Goal: Task Accomplishment & Management: Use online tool/utility

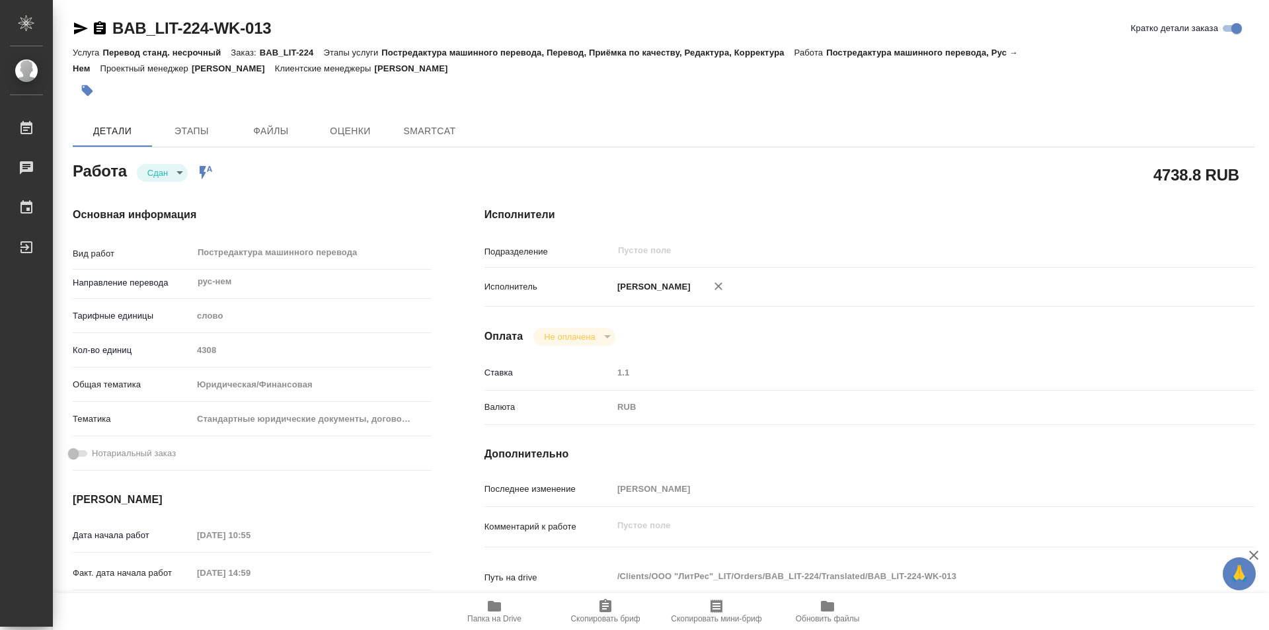
type textarea "x"
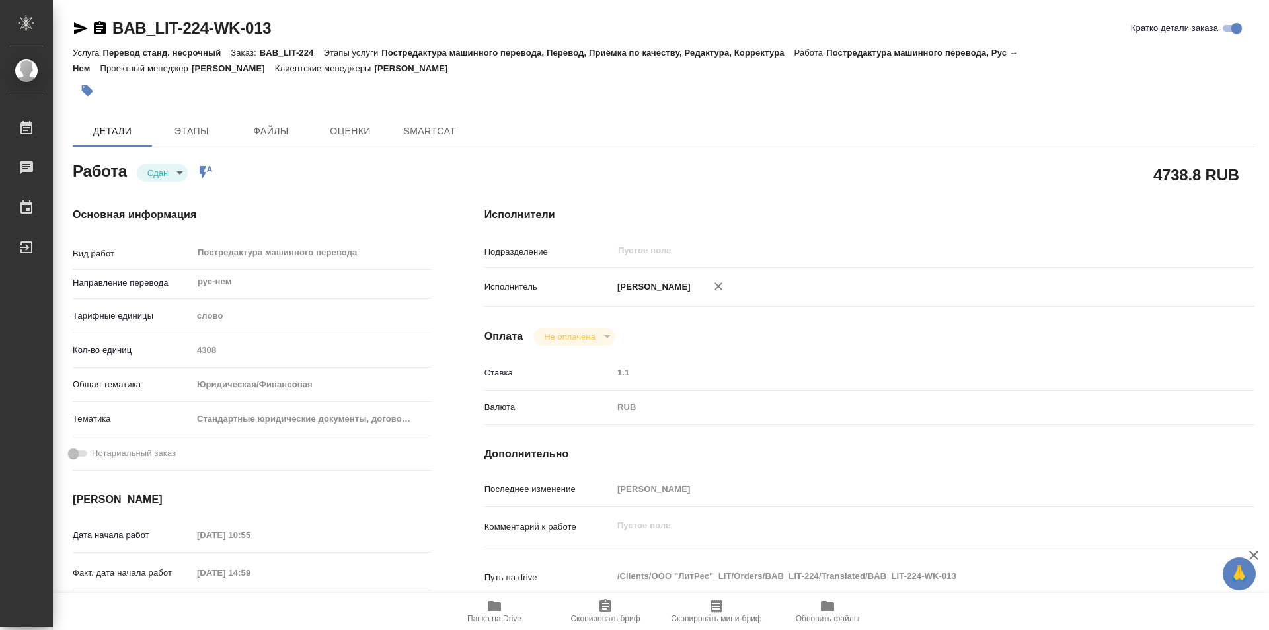
type textarea "x"
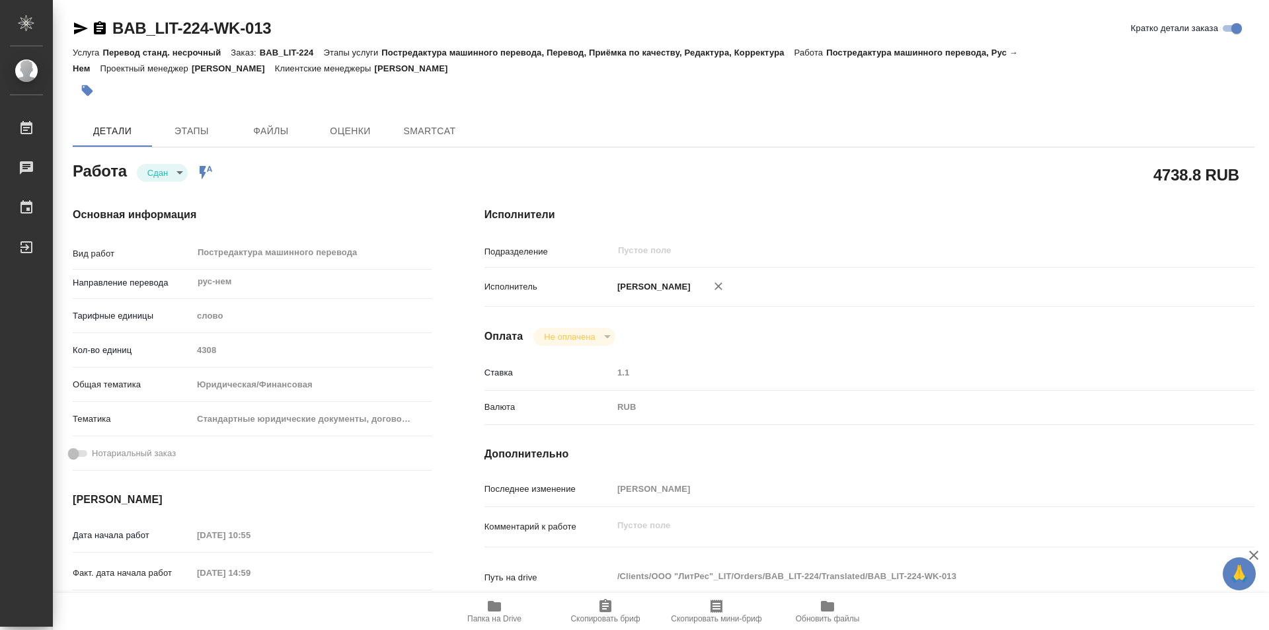
type textarea "x"
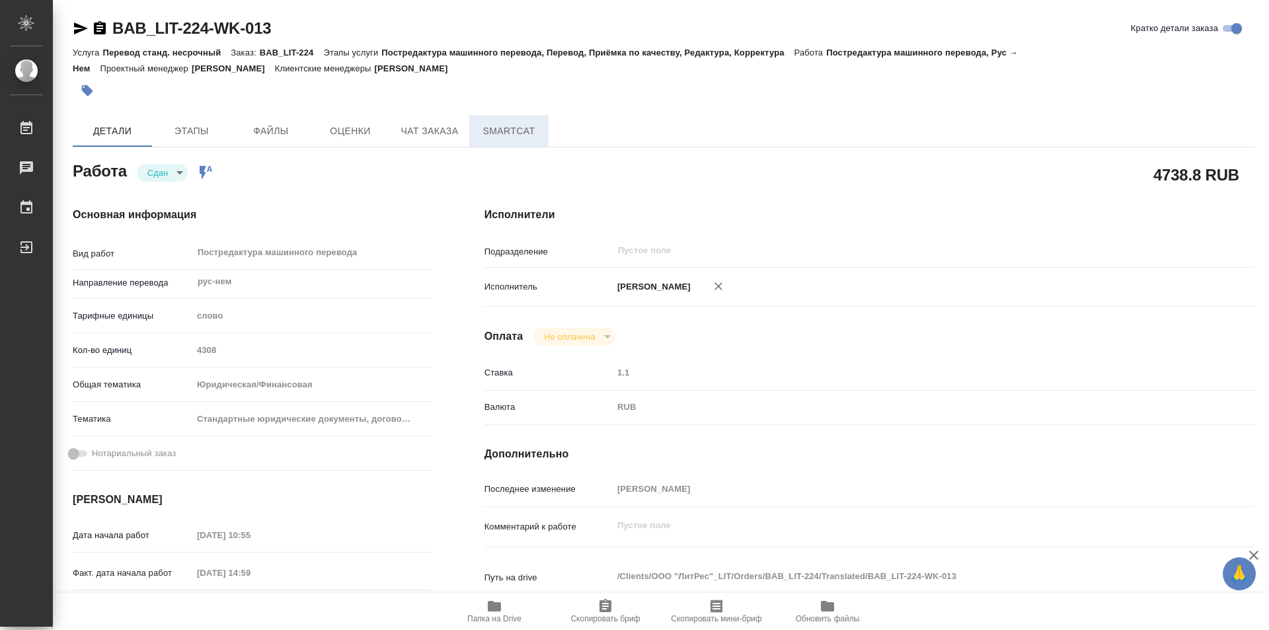
type textarea "x"
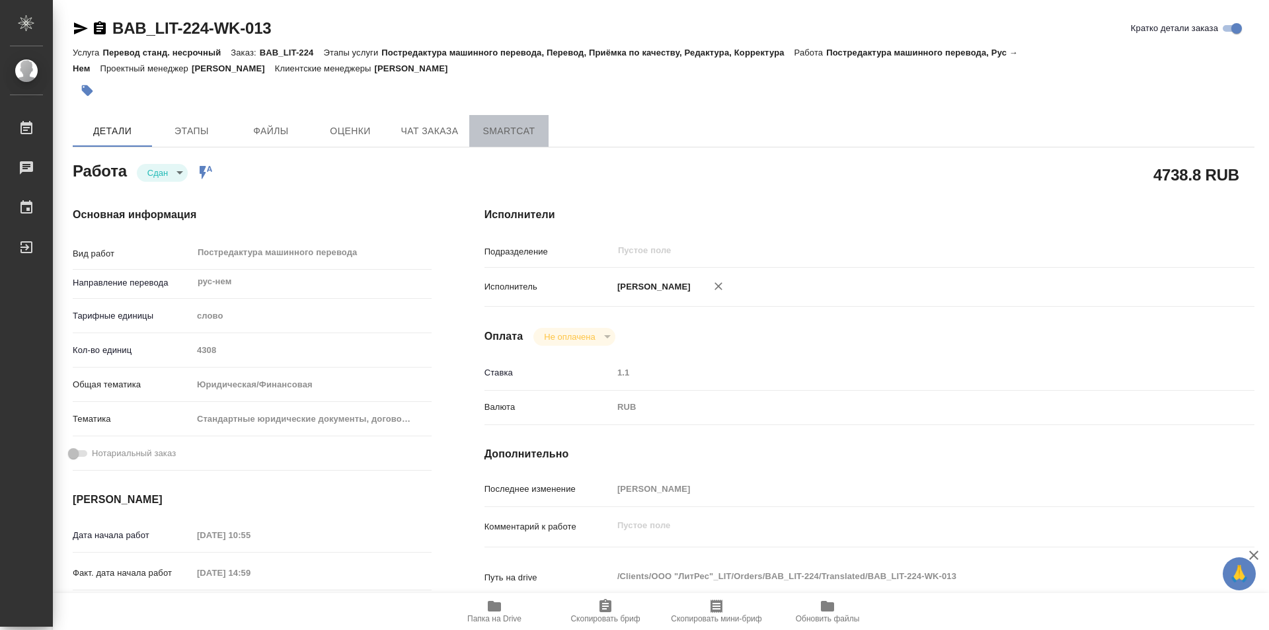
click at [510, 134] on span "SmartCat" at bounding box center [508, 131] width 63 height 17
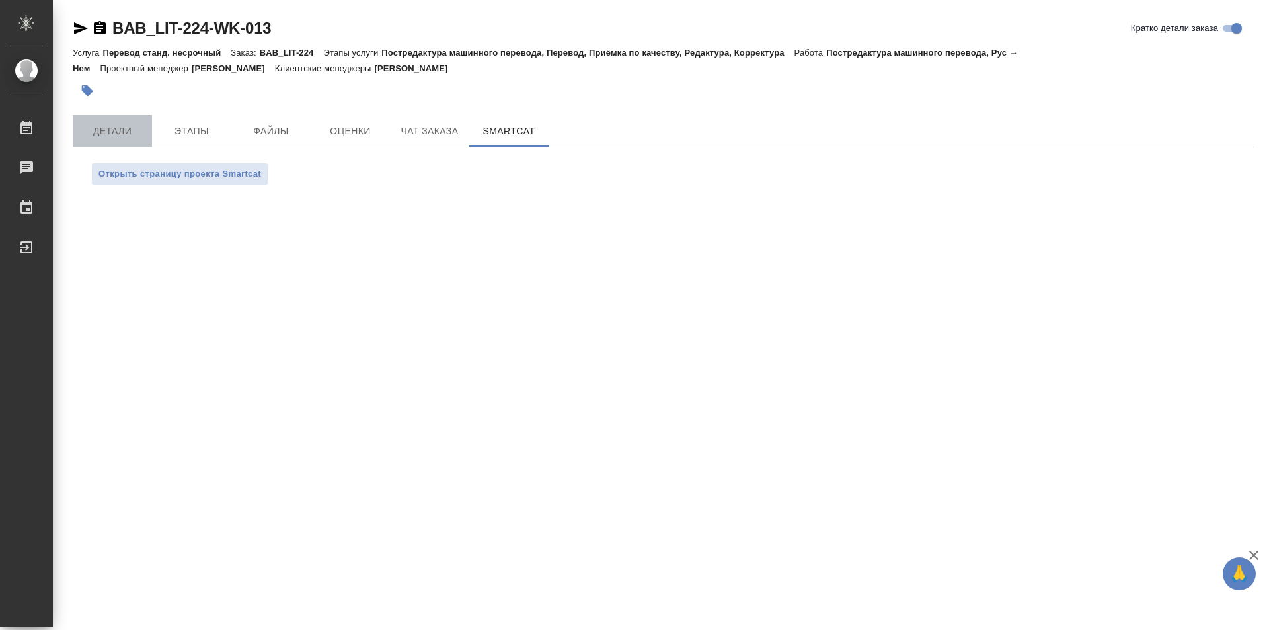
click at [134, 128] on span "Детали" at bounding box center [112, 131] width 63 height 17
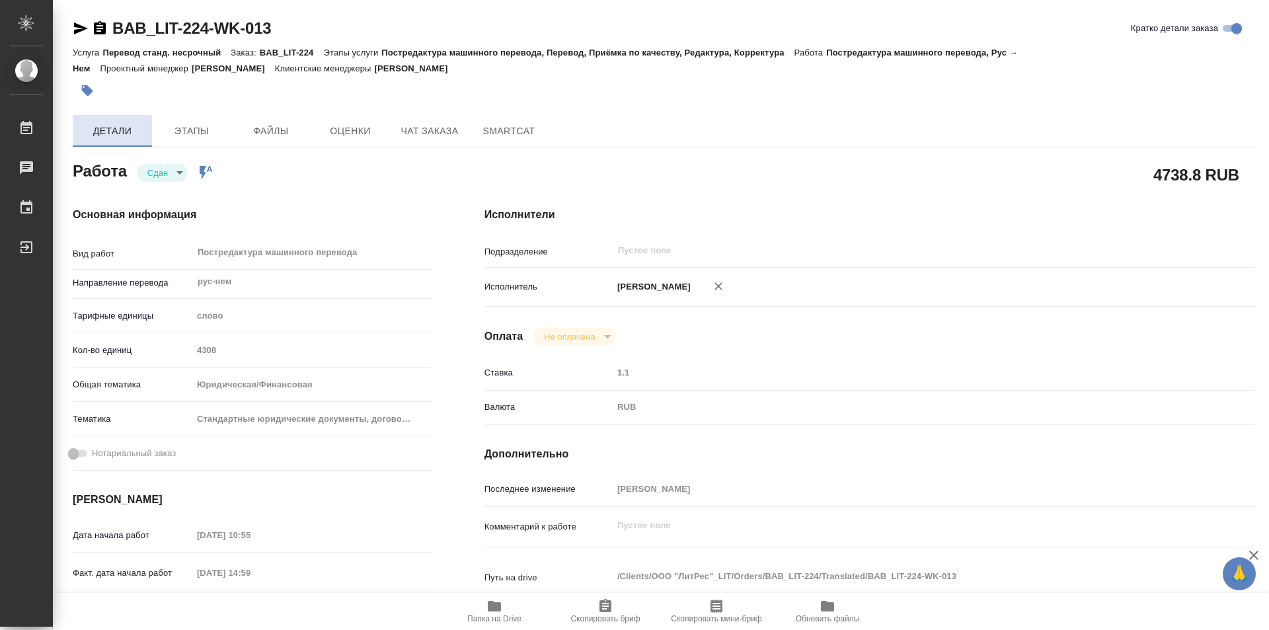
type textarea "x"
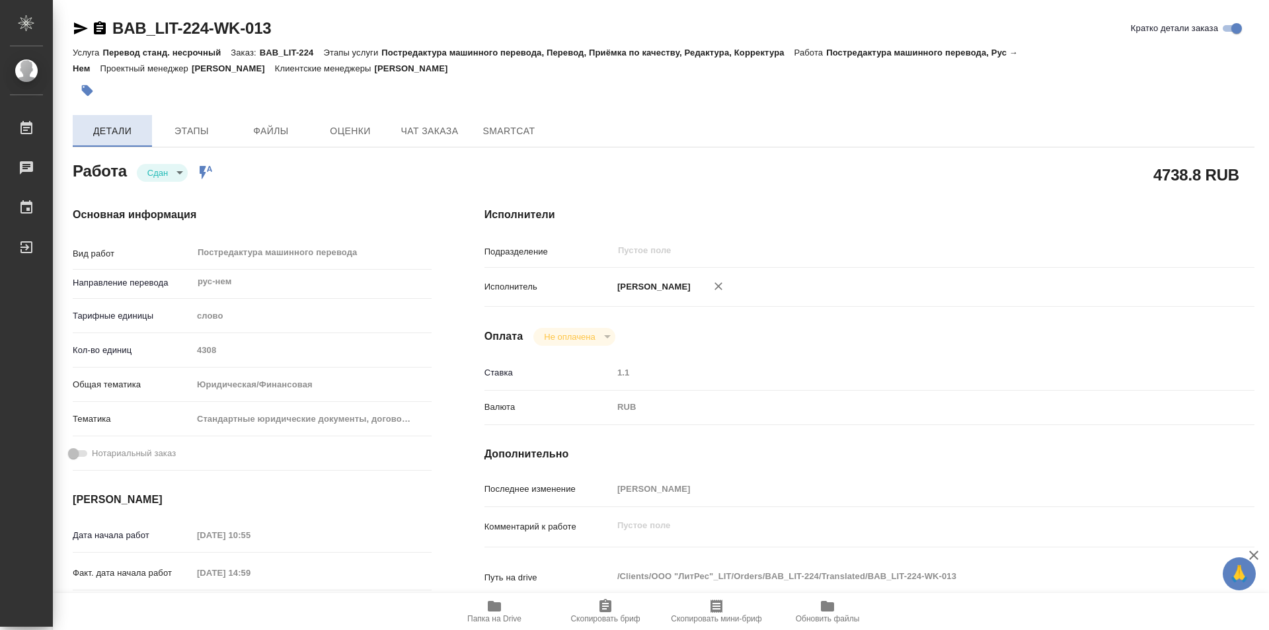
type textarea "x"
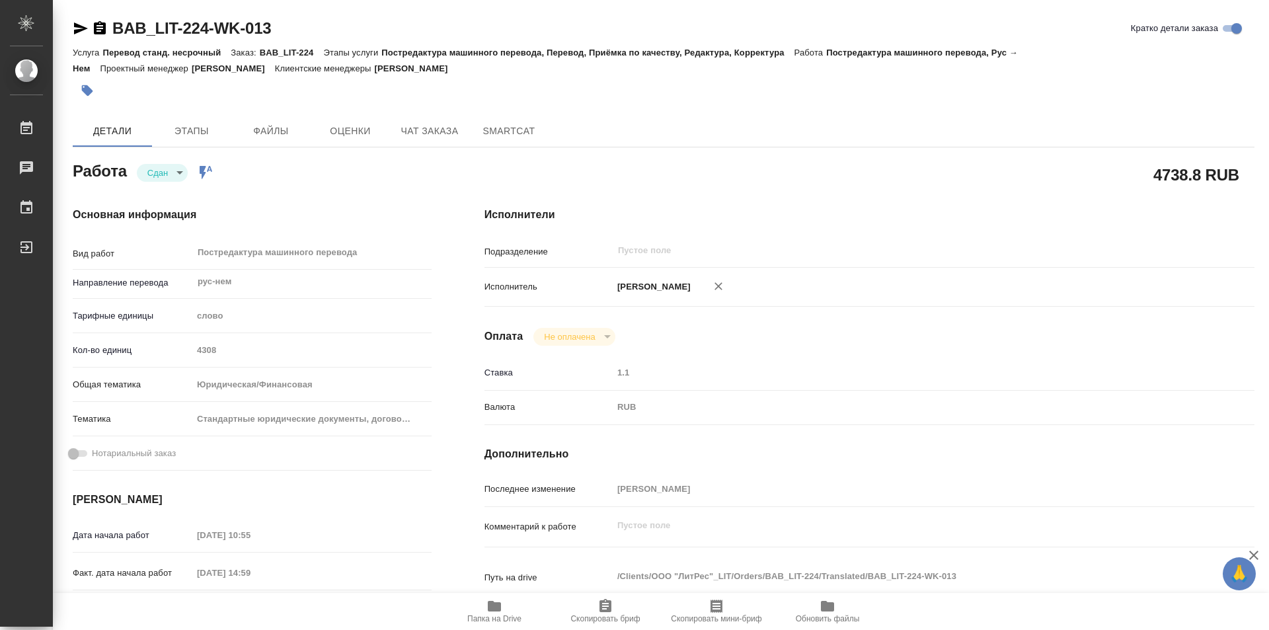
type textarea "x"
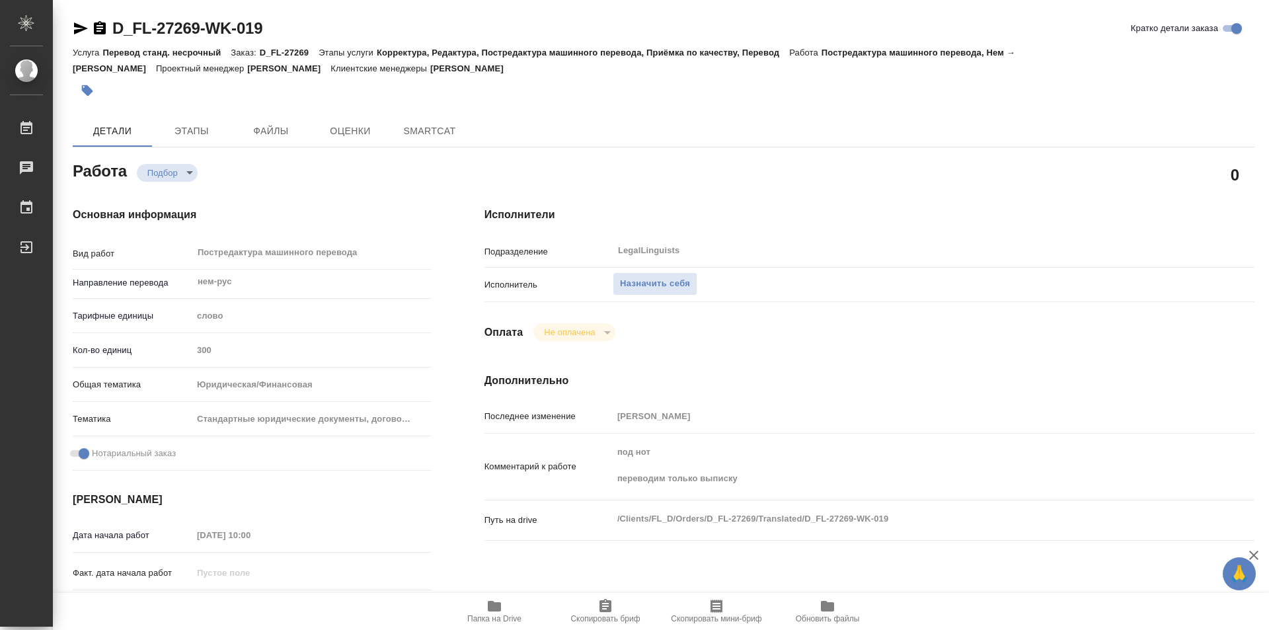
type textarea "x"
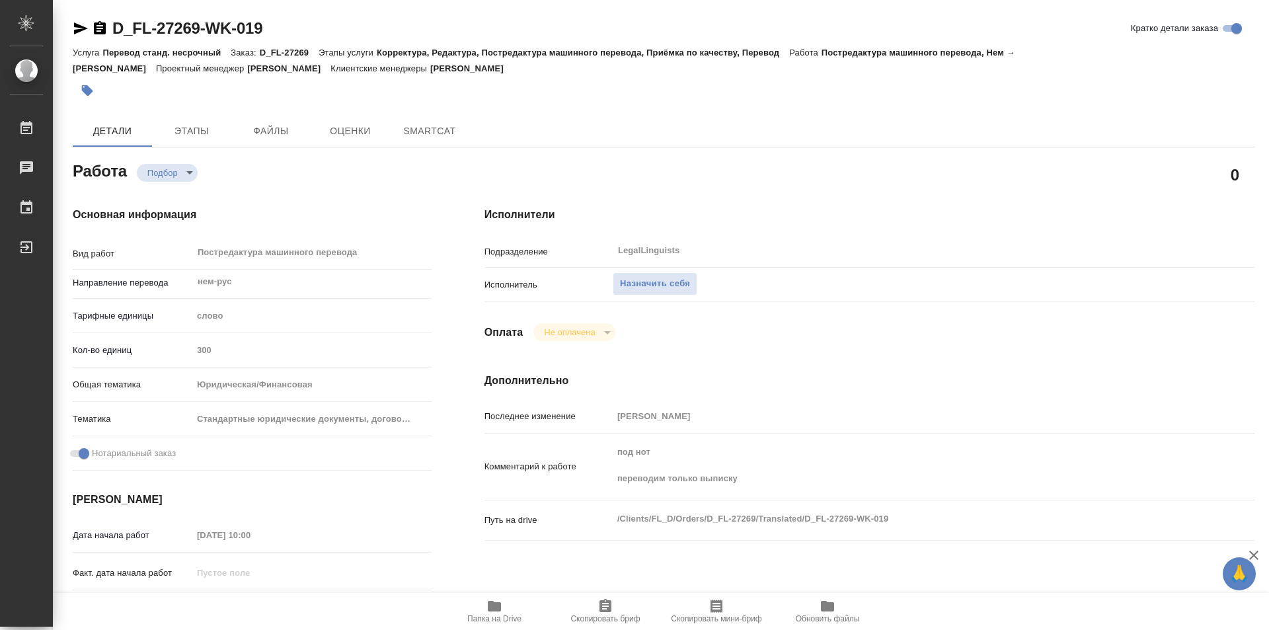
type textarea "x"
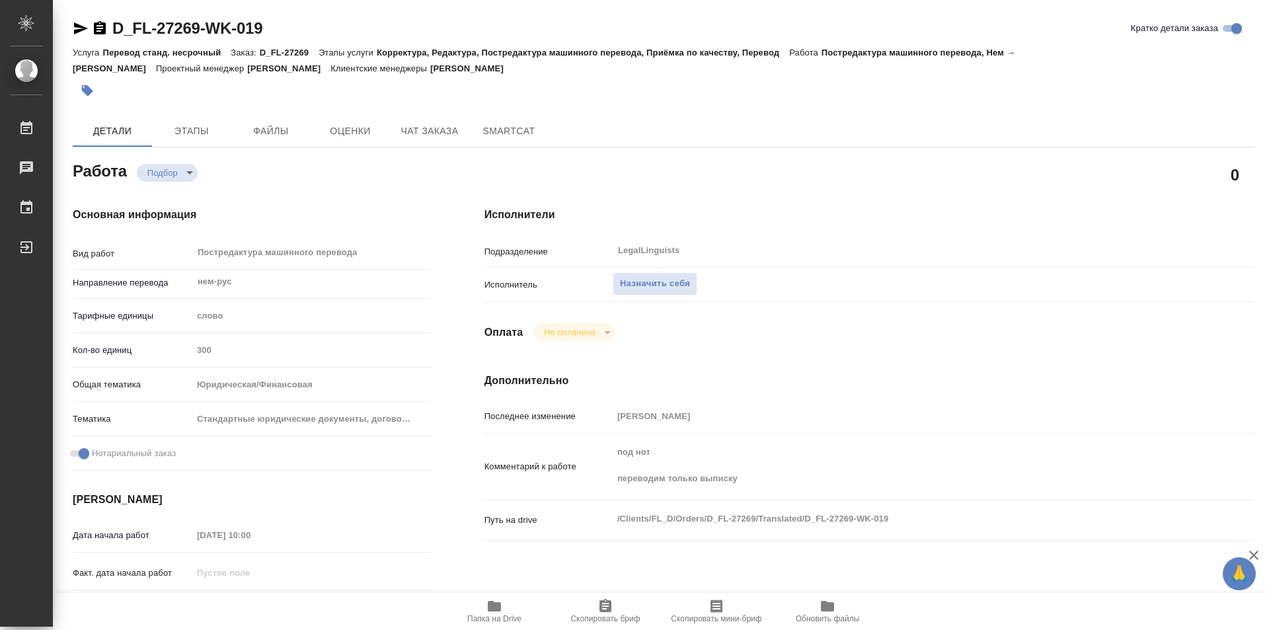
type textarea "x"
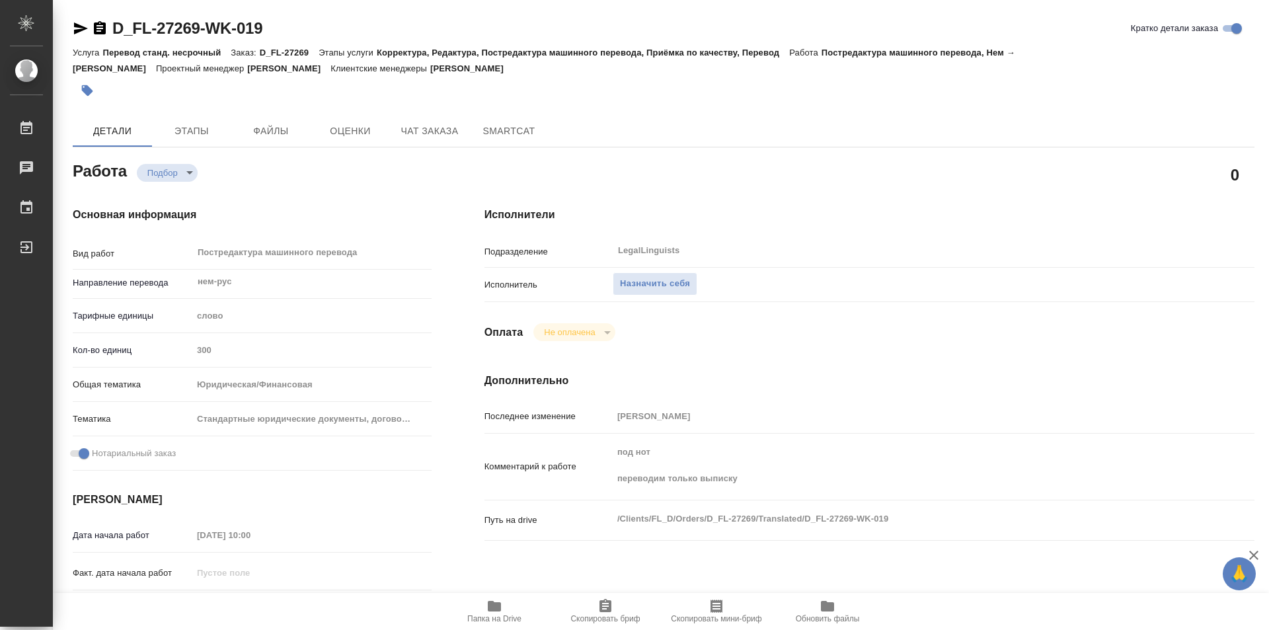
type textarea "x"
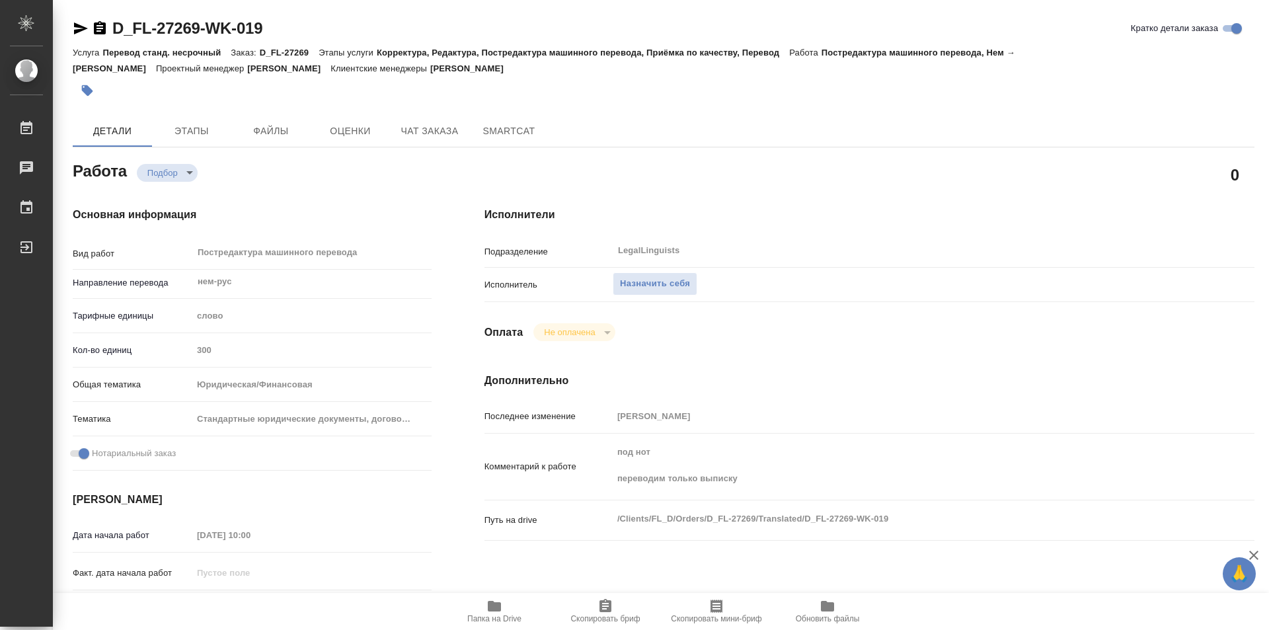
click at [493, 609] on icon "button" at bounding box center [494, 606] width 13 height 11
click at [656, 284] on span "Назначить себя" at bounding box center [655, 283] width 70 height 15
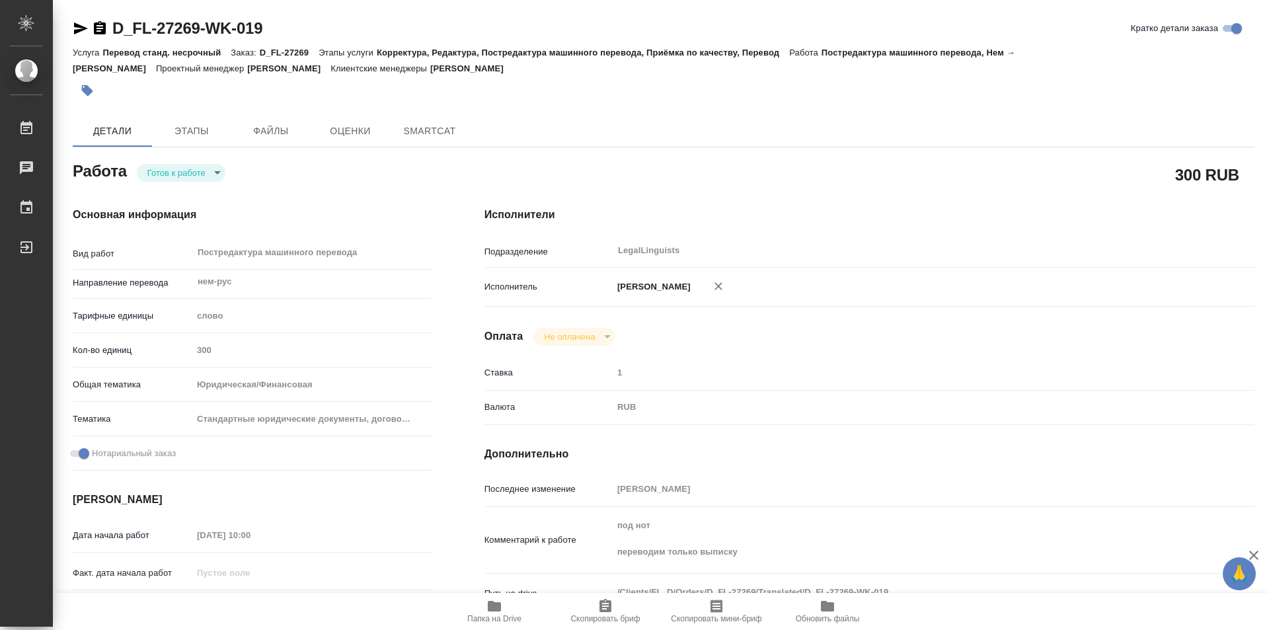
type textarea "x"
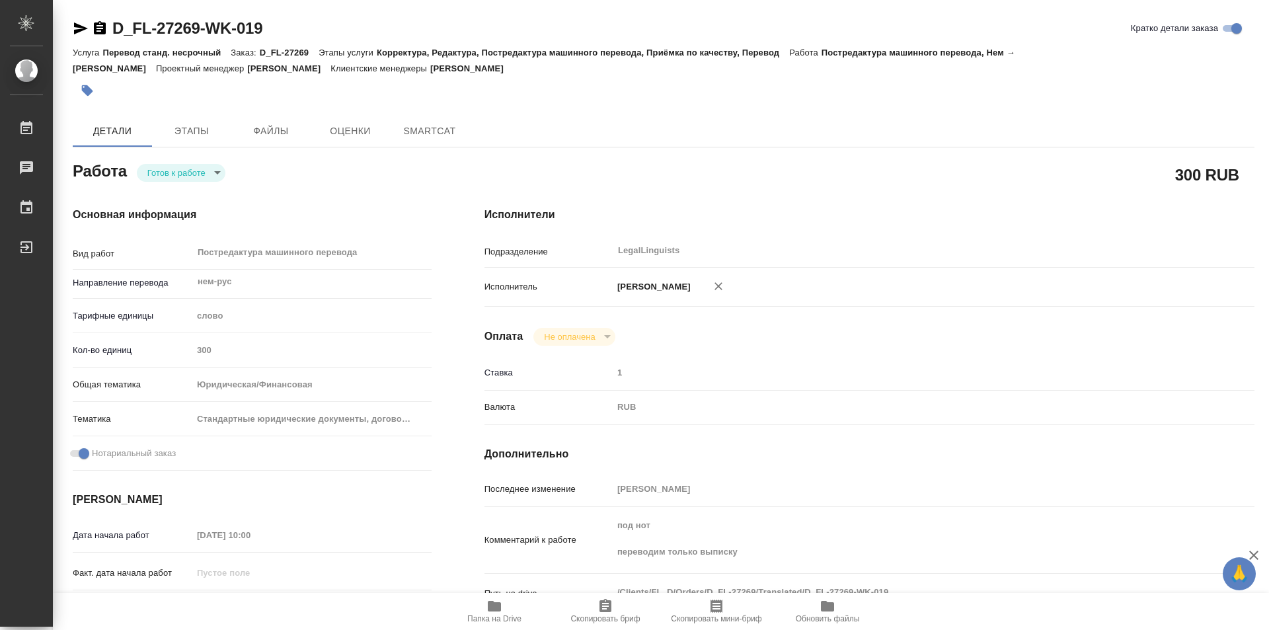
type textarea "x"
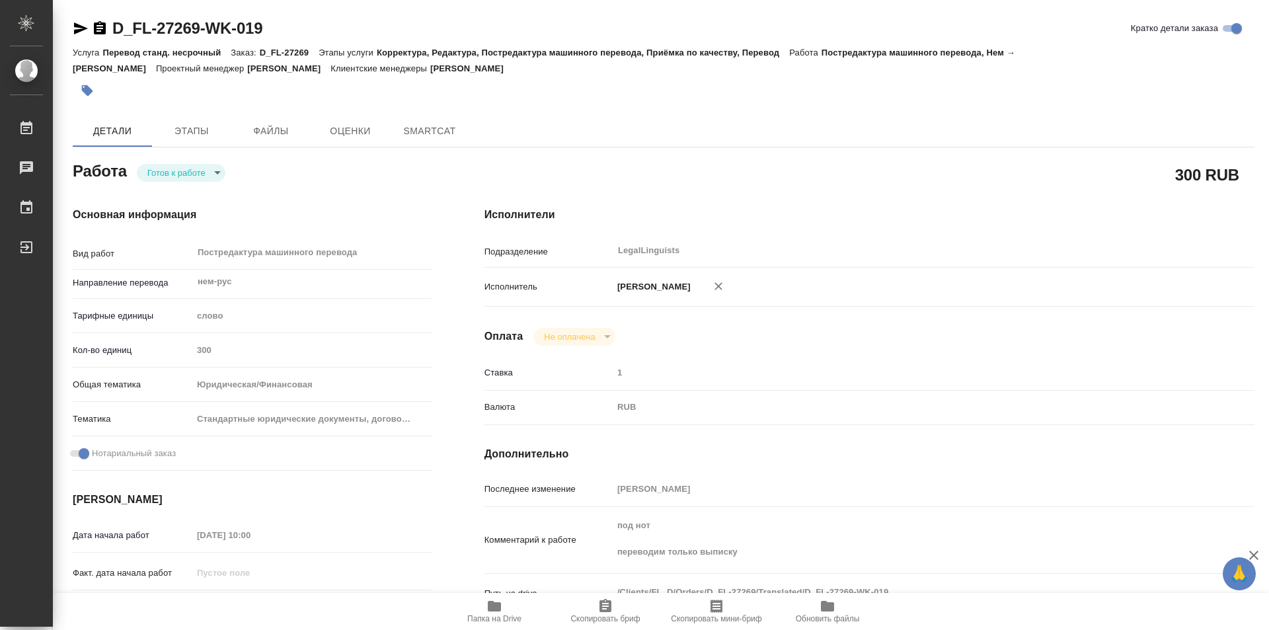
type textarea "x"
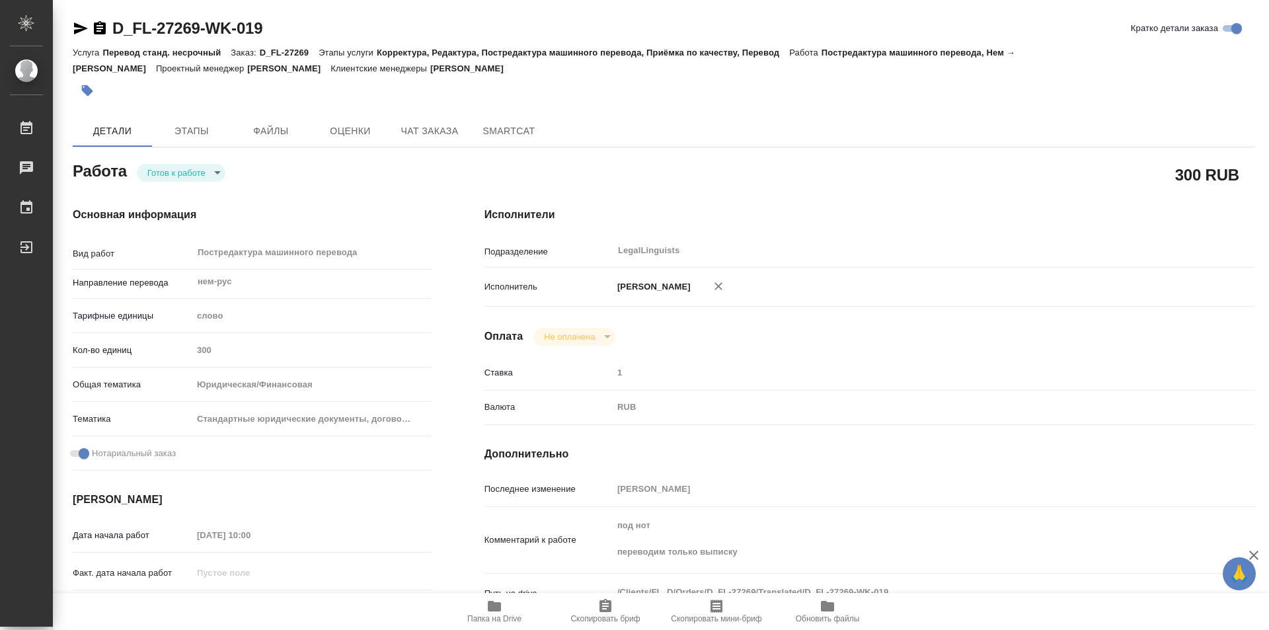
type textarea "x"
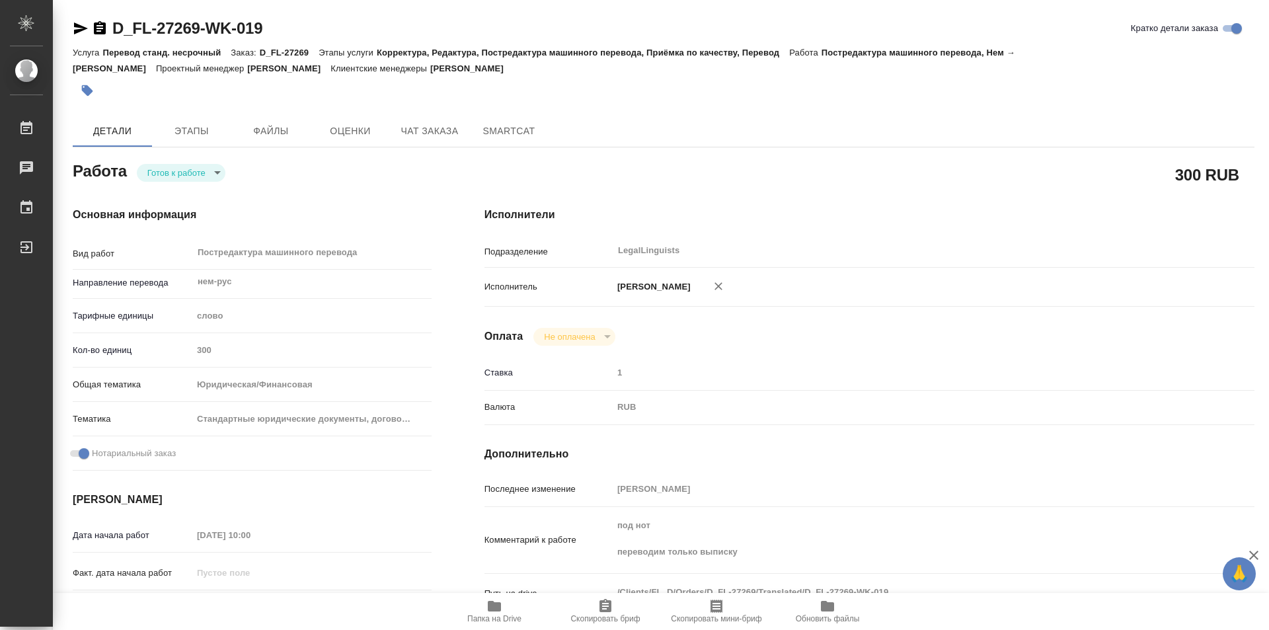
scroll to position [132, 0]
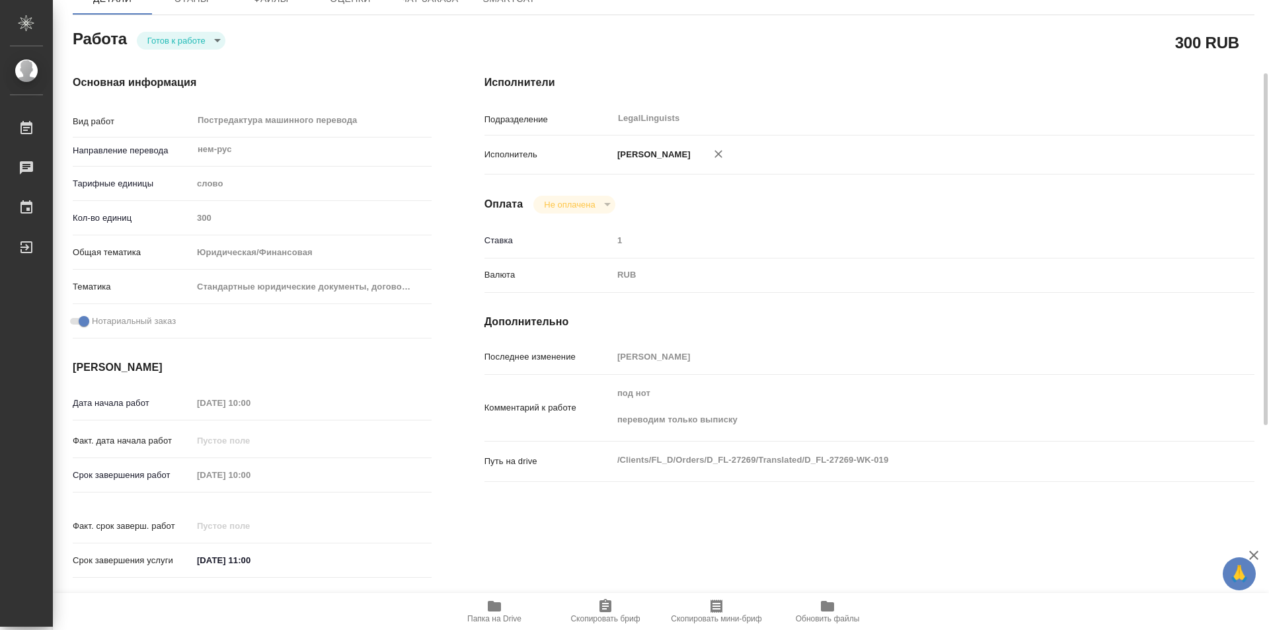
type textarea "x"
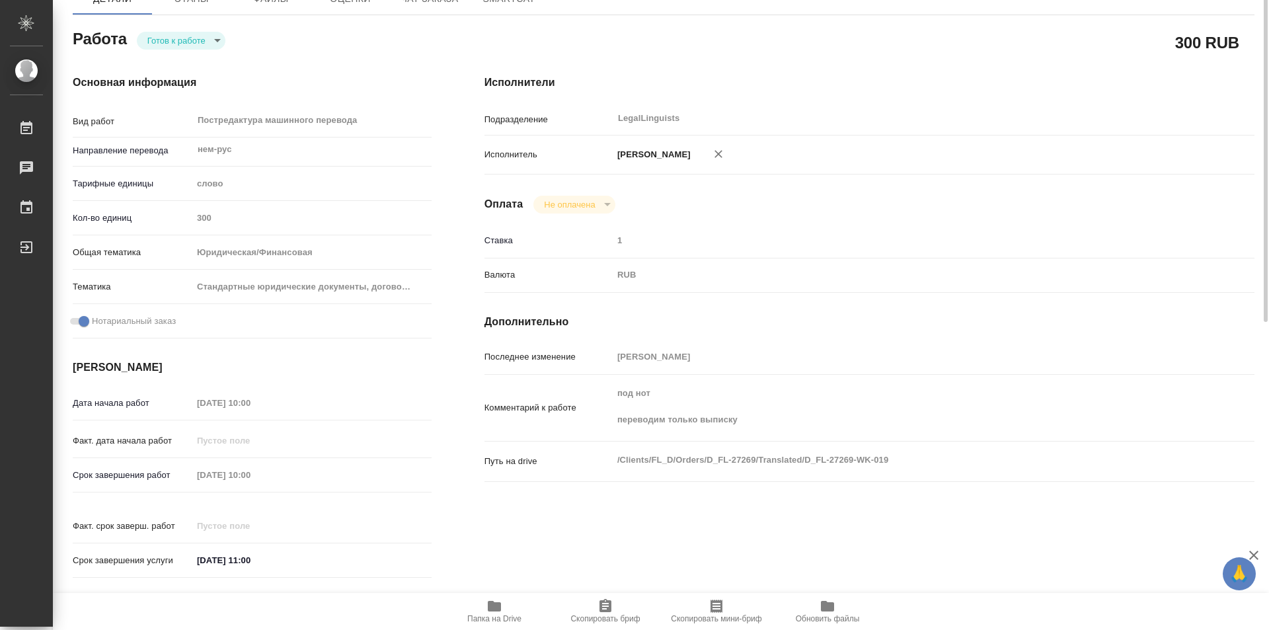
scroll to position [0, 0]
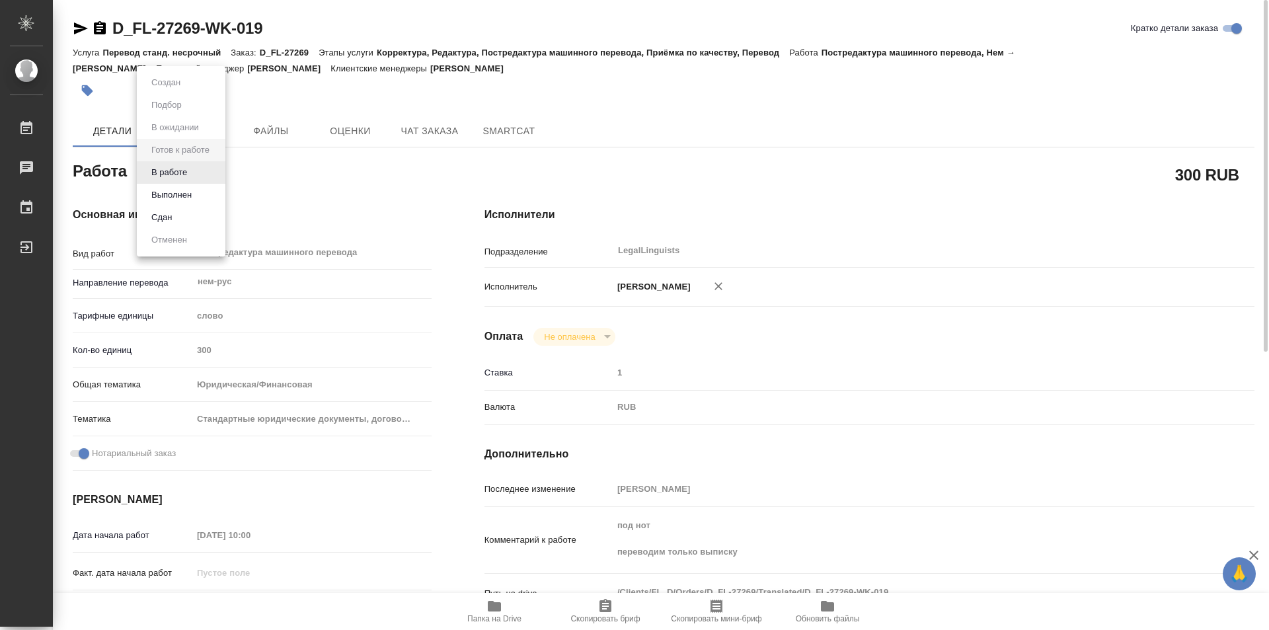
click at [211, 171] on body "🙏 .cls-1 fill:#fff; AWATERA Kozinets Larisa Работы Чаты График Выйти D_FL-27269…" at bounding box center [634, 315] width 1269 height 630
click at [180, 176] on button "В работе" at bounding box center [169, 172] width 44 height 15
type textarea "x"
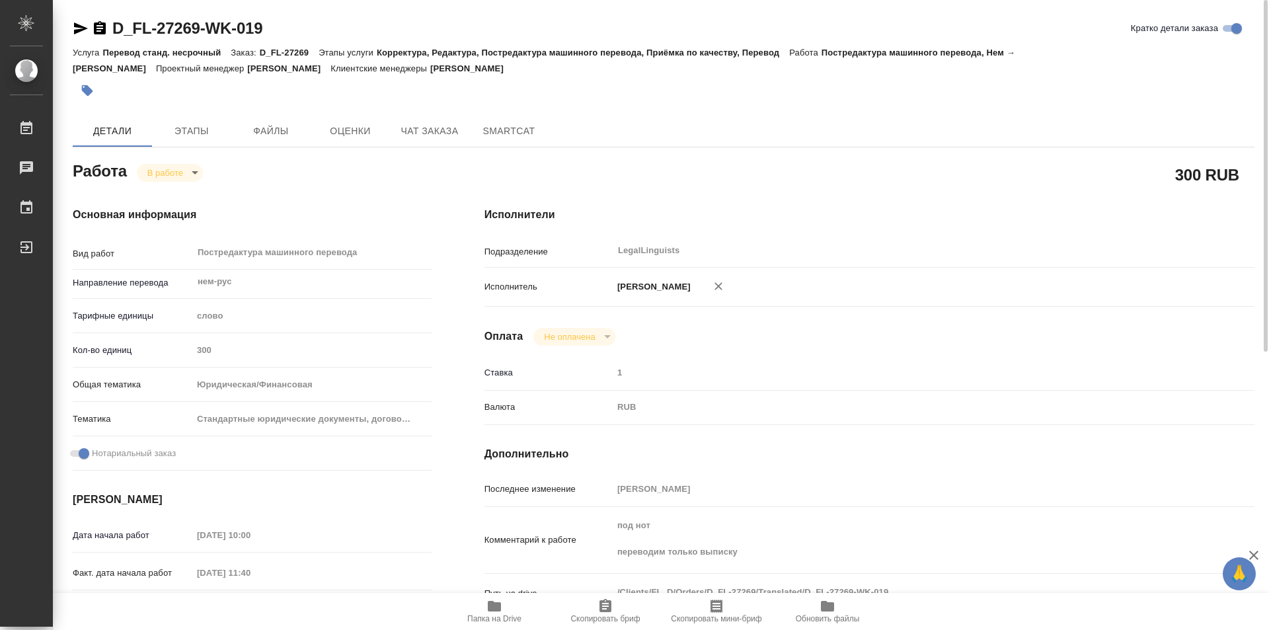
type textarea "x"
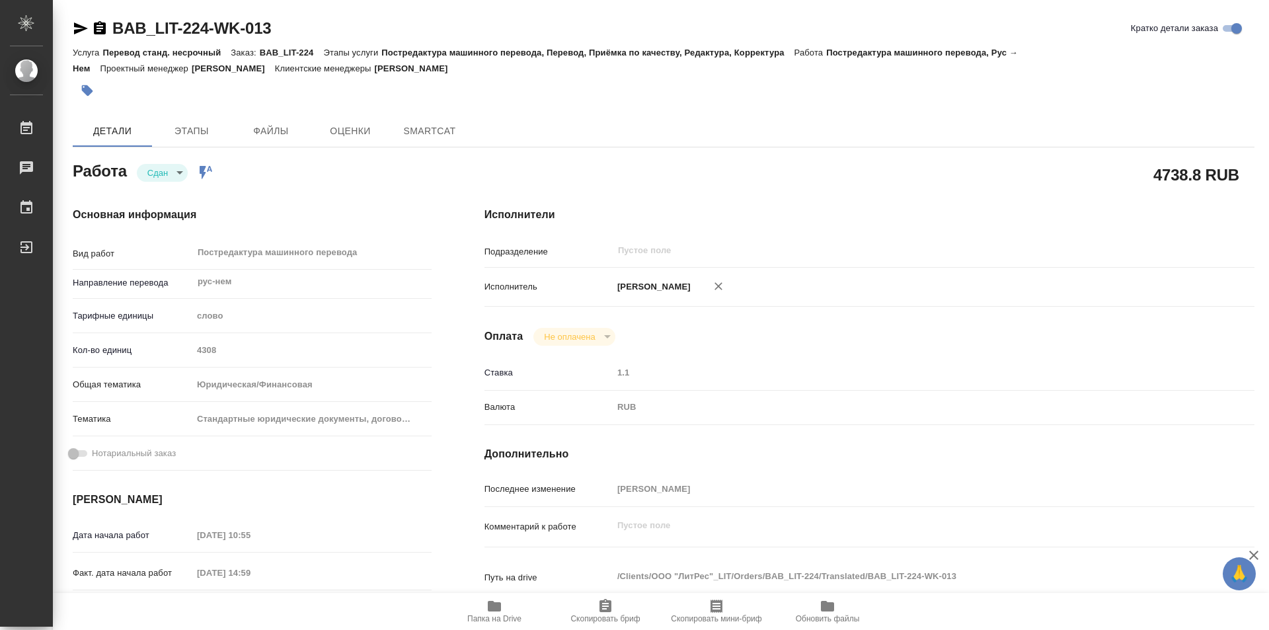
type textarea "x"
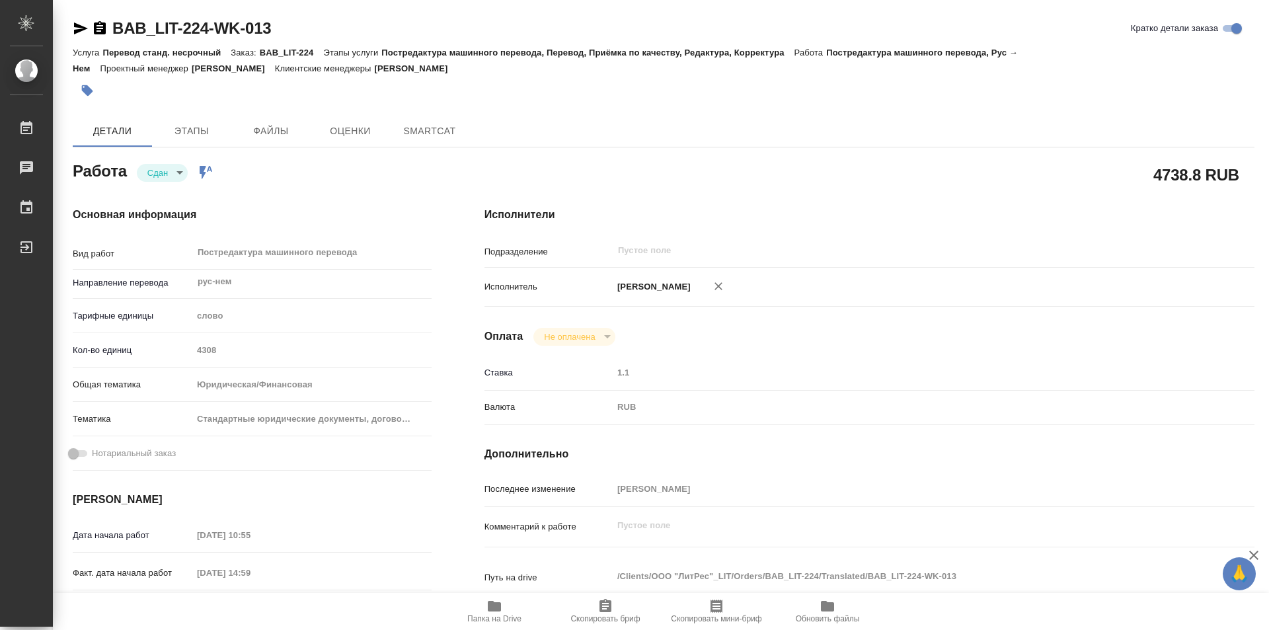
type textarea "x"
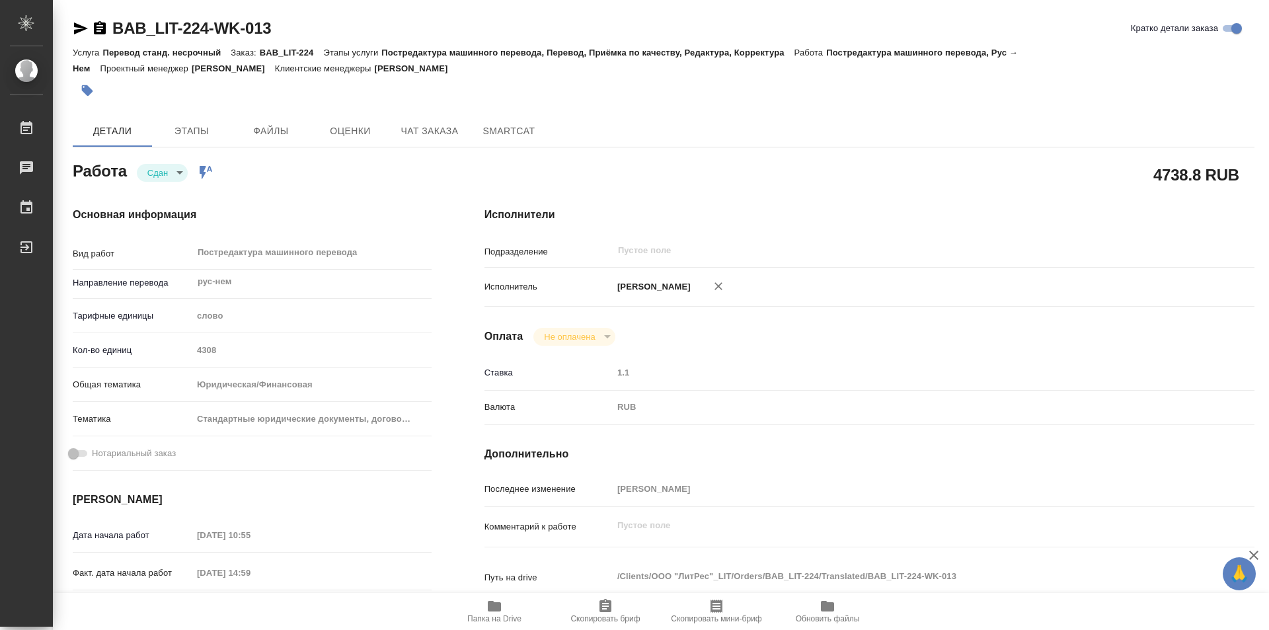
type textarea "x"
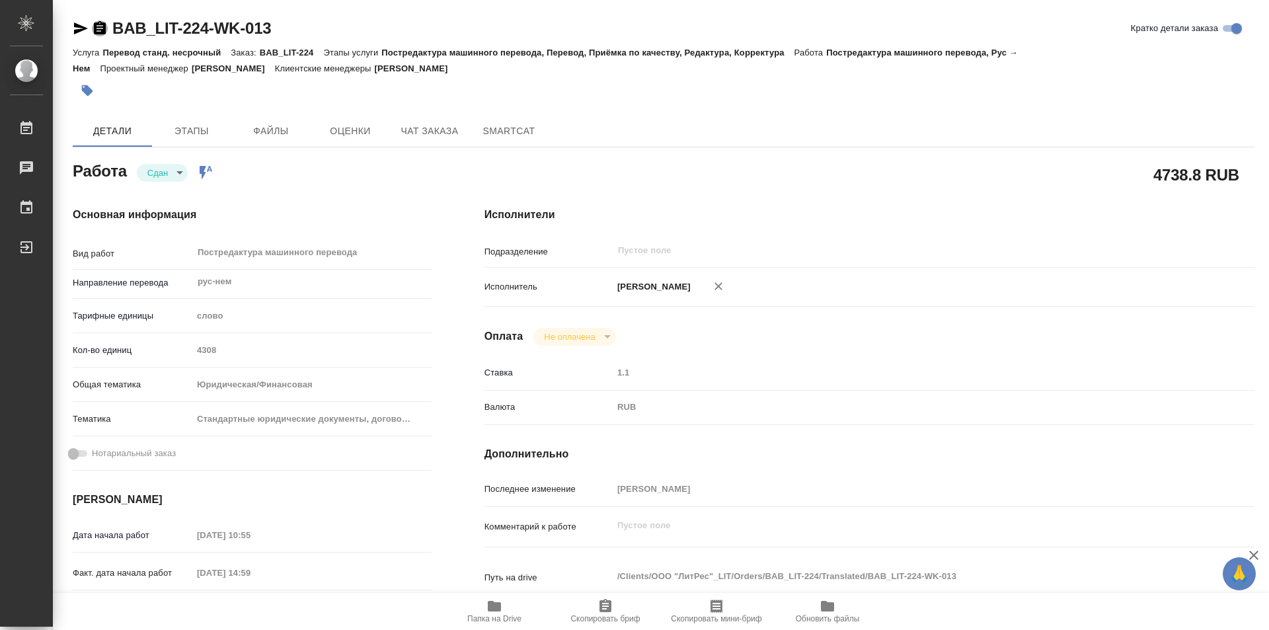
click at [93, 22] on icon "button" at bounding box center [100, 28] width 16 height 16
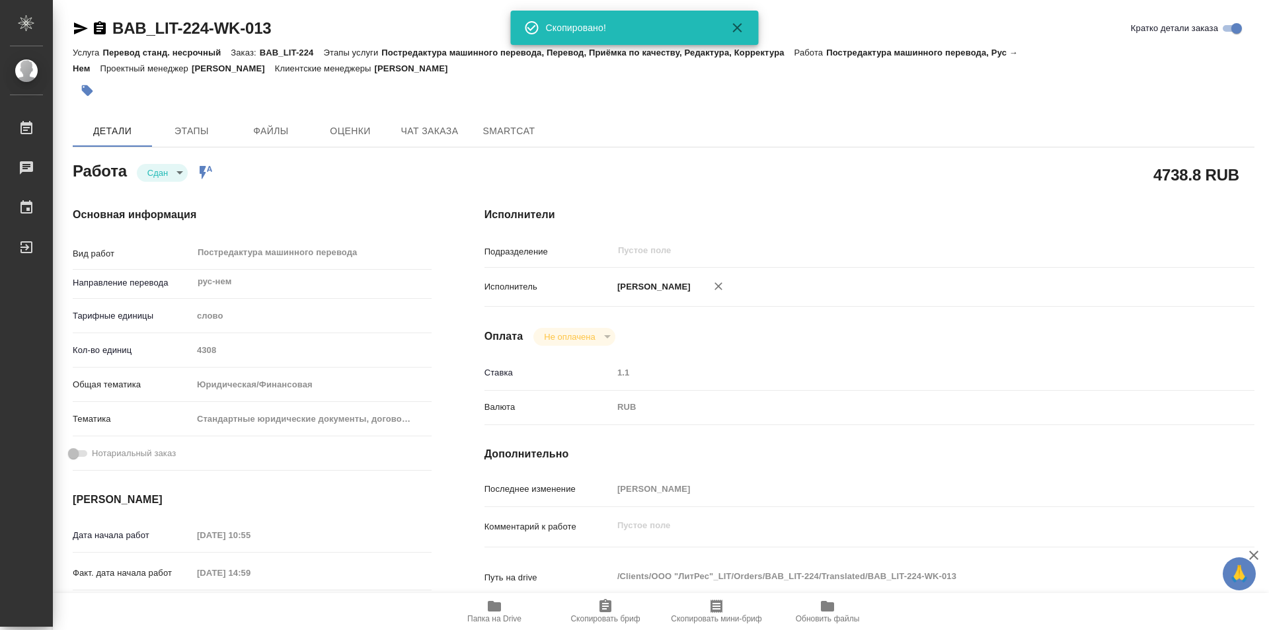
type textarea "x"
